Goal: Task Accomplishment & Management: Manage account settings

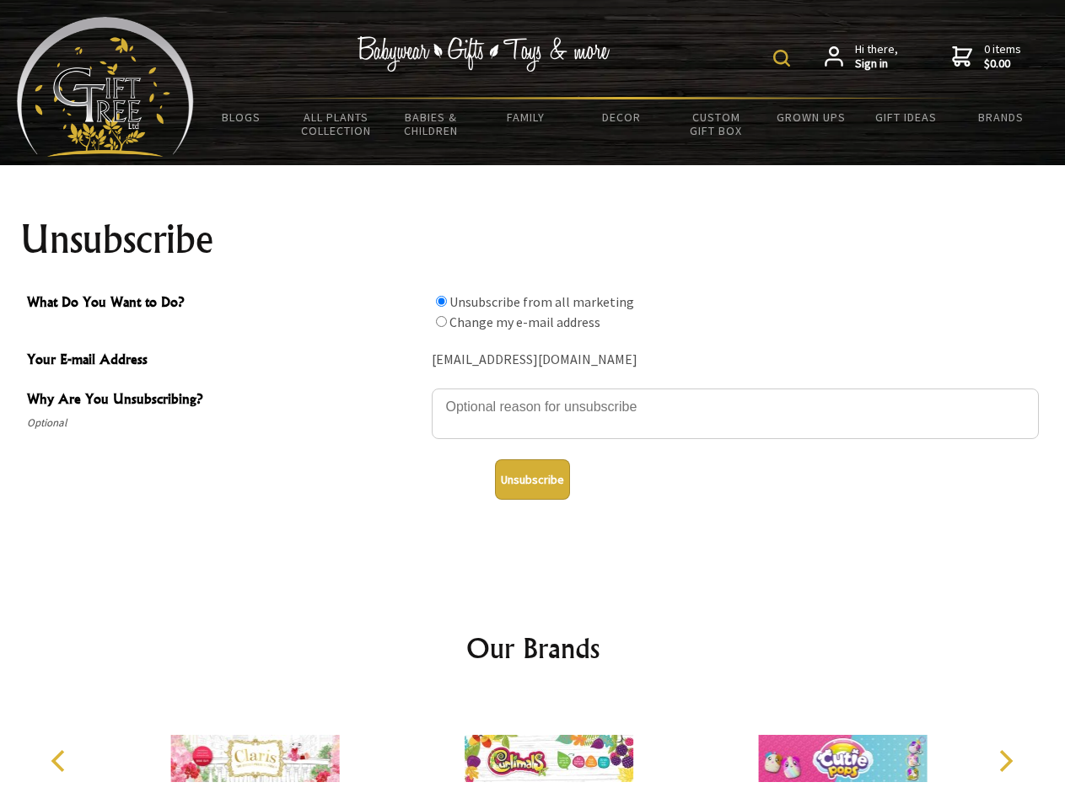
click at [784, 58] on img at bounding box center [781, 58] width 17 height 17
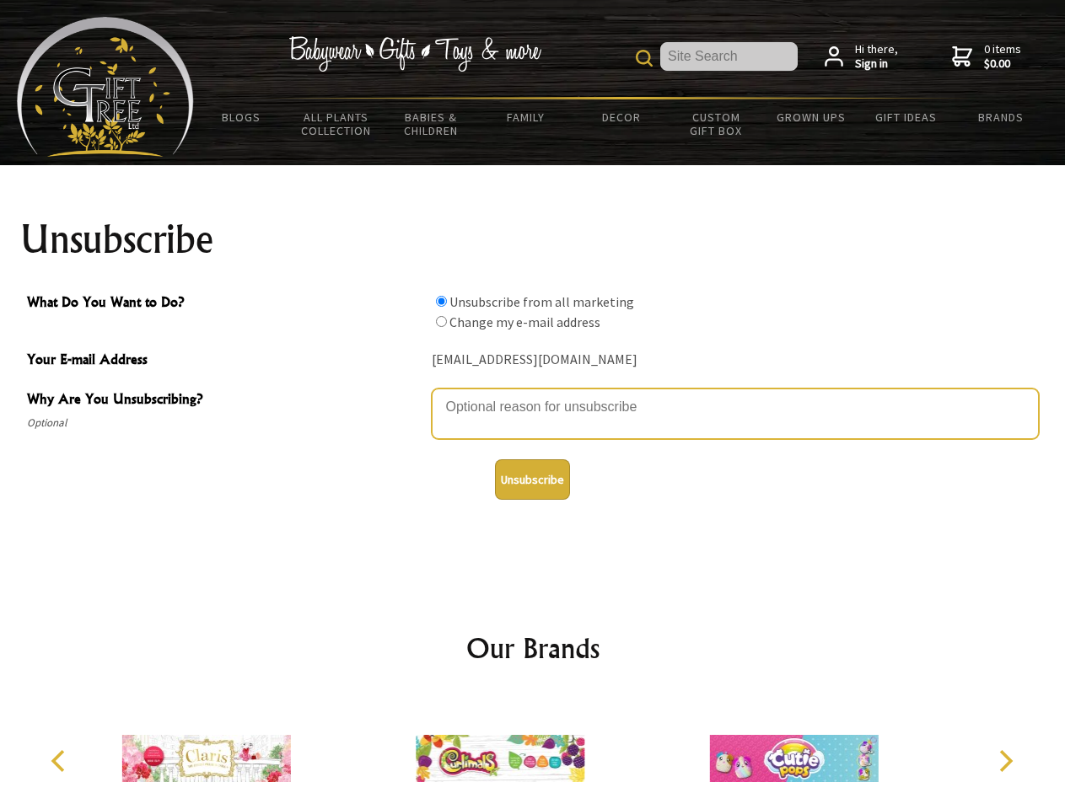
click at [533, 394] on textarea "Why Are You Unsubscribing?" at bounding box center [735, 414] width 607 height 51
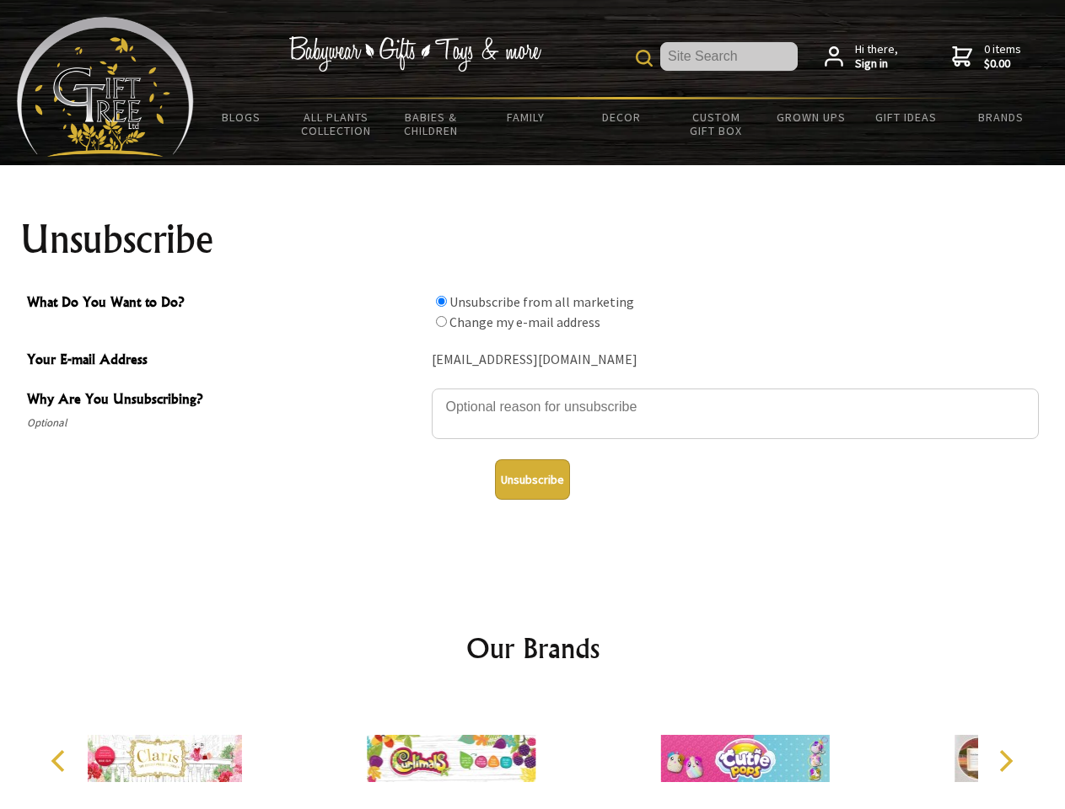
click at [441, 301] on input "What Do You Want to Do?" at bounding box center [441, 301] width 11 height 11
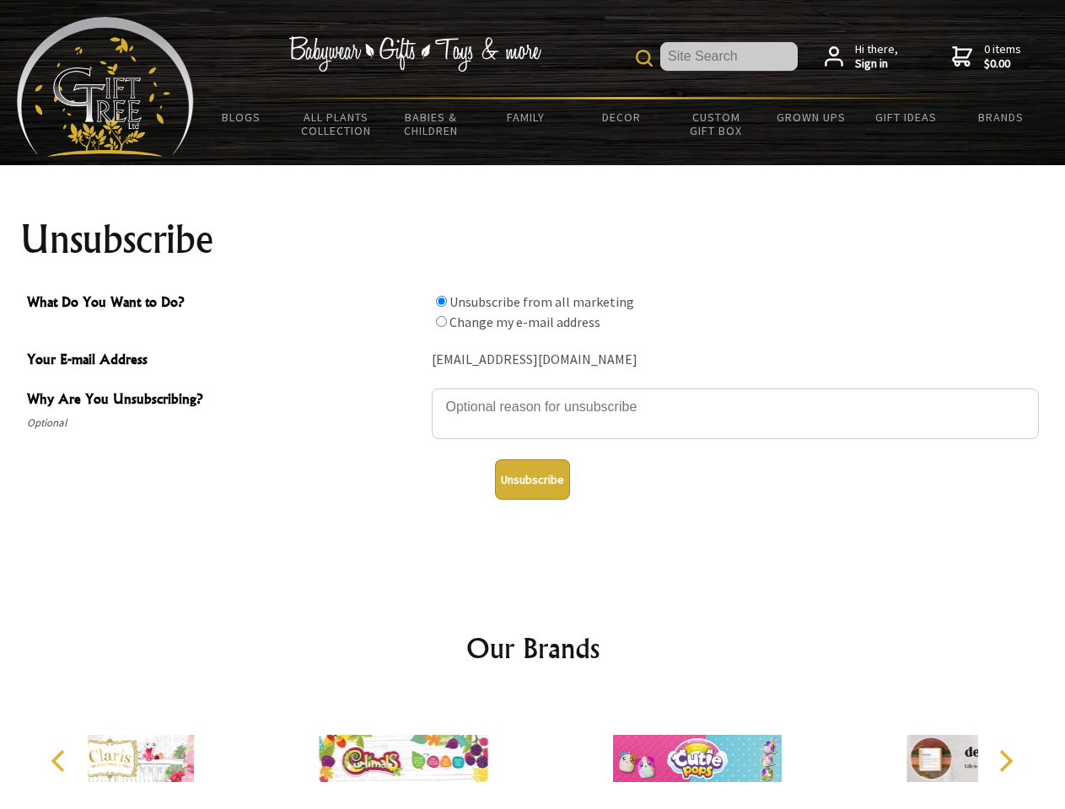
click at [441, 321] on input "What Do You Want to Do?" at bounding box center [441, 321] width 11 height 11
radio input "true"
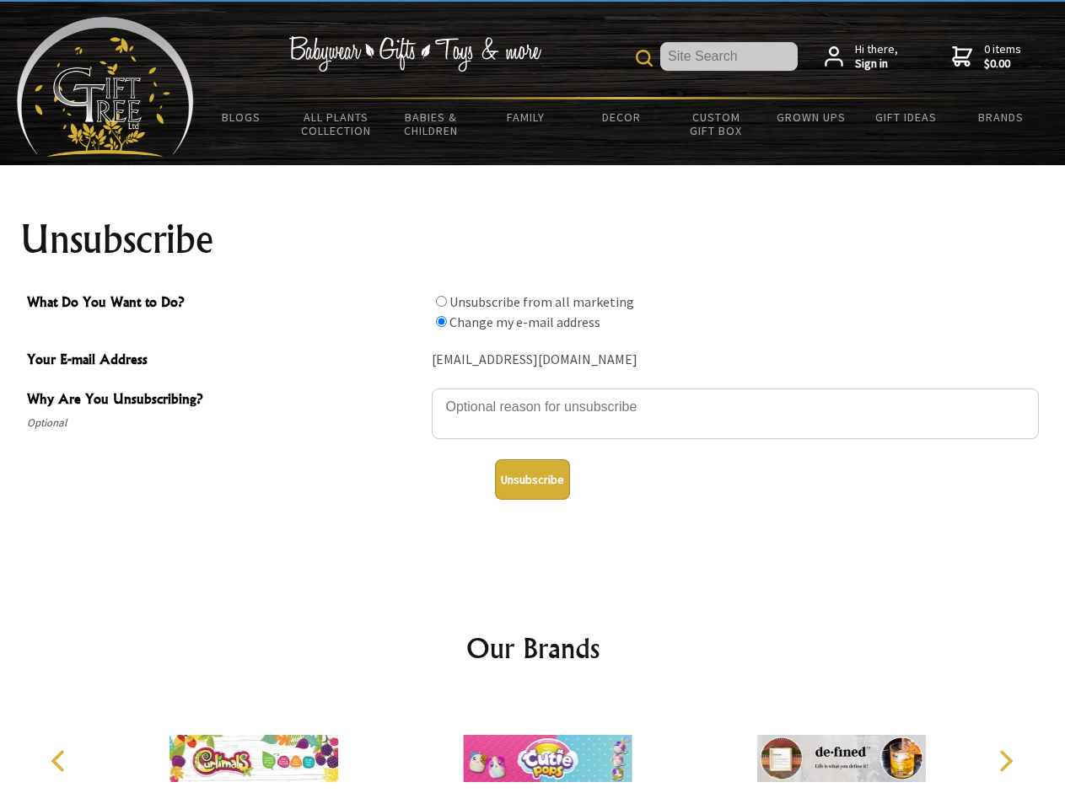
click at [532, 480] on button "Unsubscribe" at bounding box center [532, 479] width 75 height 40
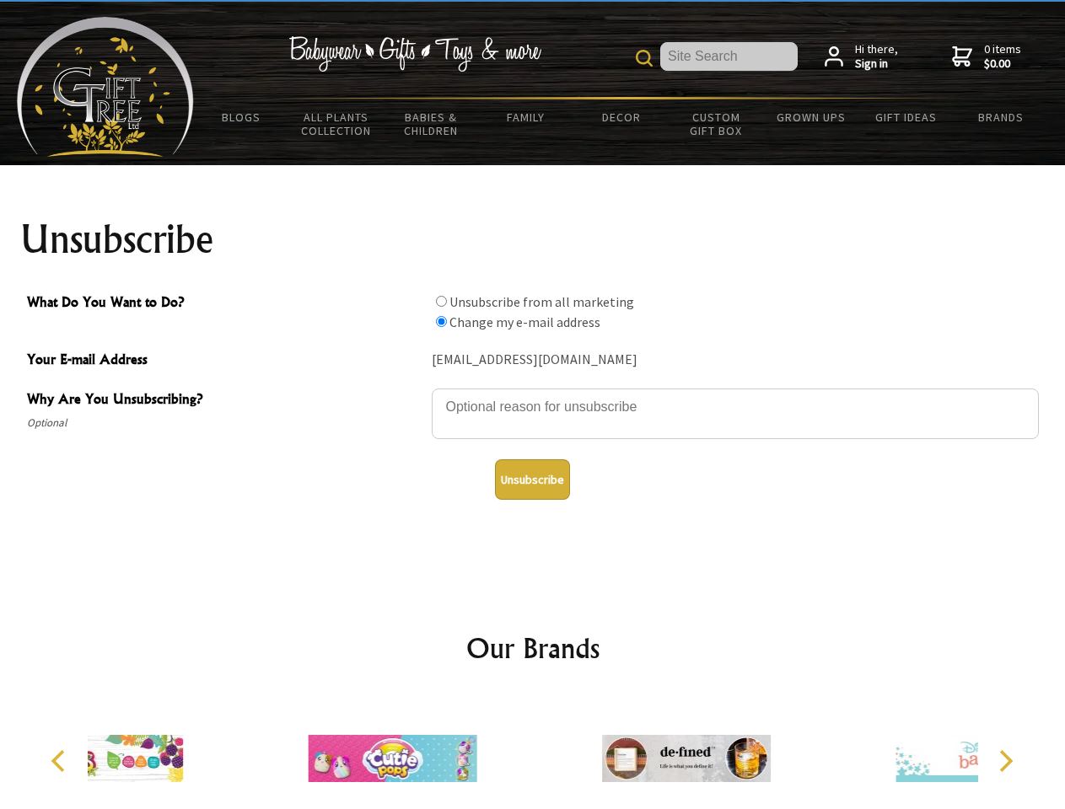
click at [533, 752] on div at bounding box center [391, 760] width 293 height 131
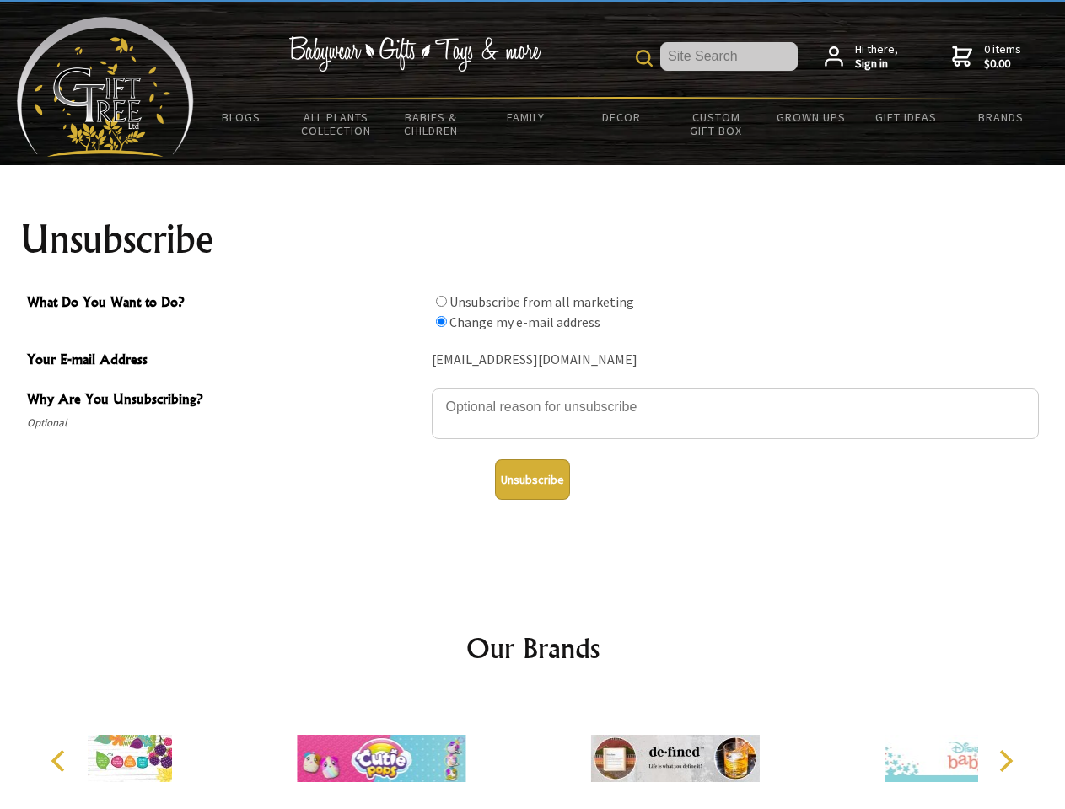
click at [61, 761] on icon "Previous" at bounding box center [60, 761] width 22 height 22
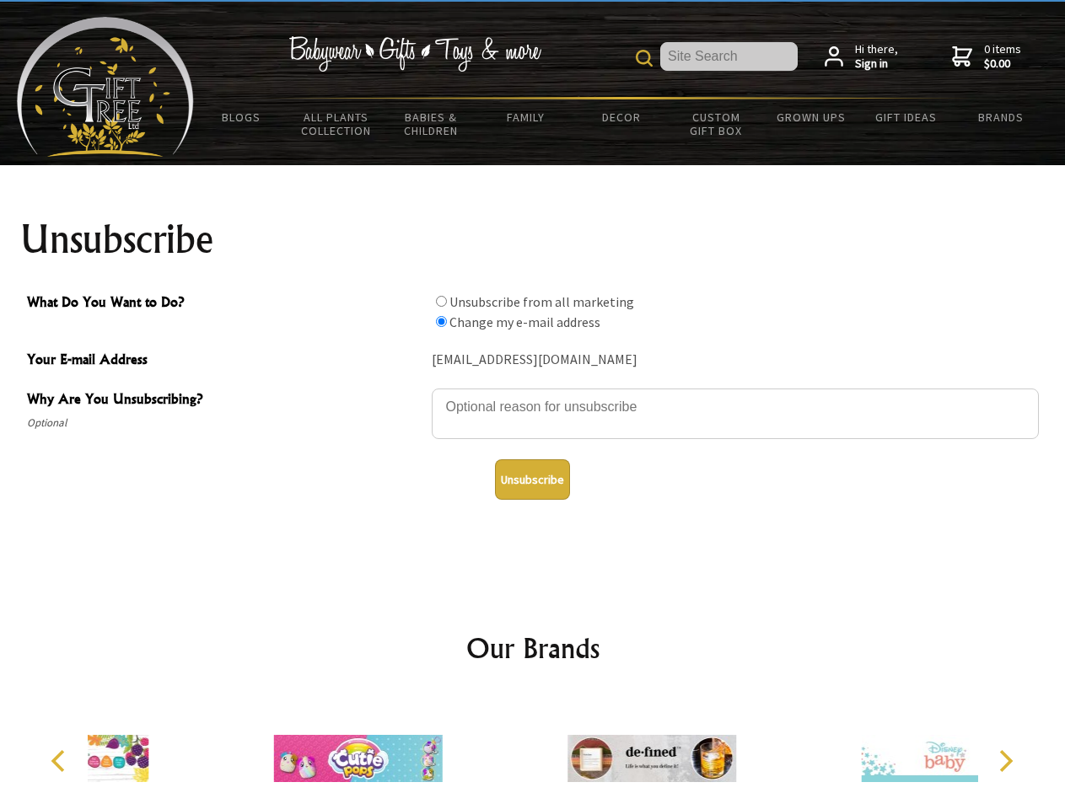
click at [1005, 761] on icon "Next" at bounding box center [1004, 761] width 22 height 22
